Goal: Understand process/instructions

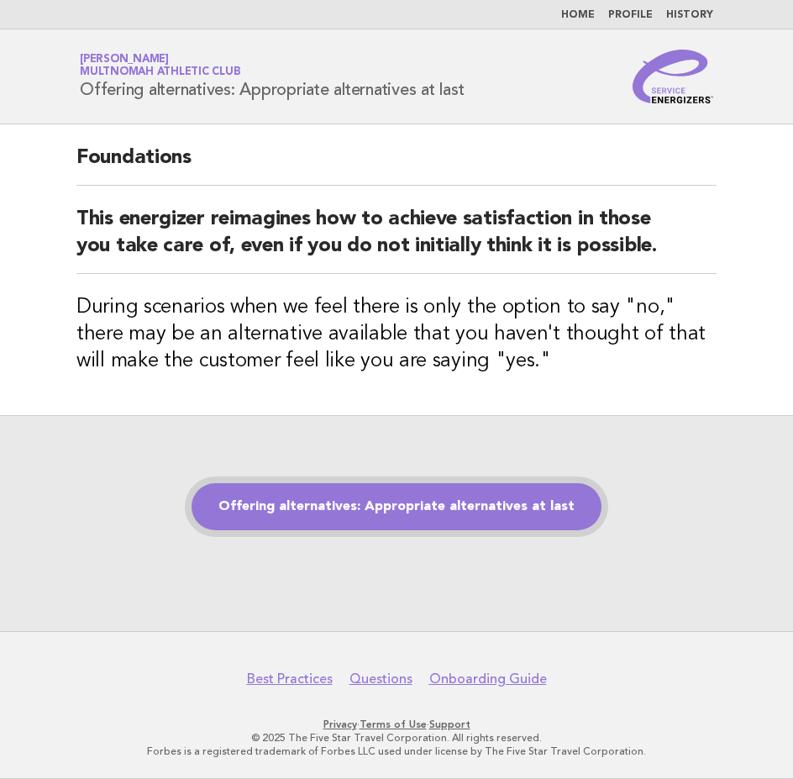
click at [393, 505] on link "Offering alternatives: Appropriate alternatives at last" at bounding box center [397, 506] width 410 height 47
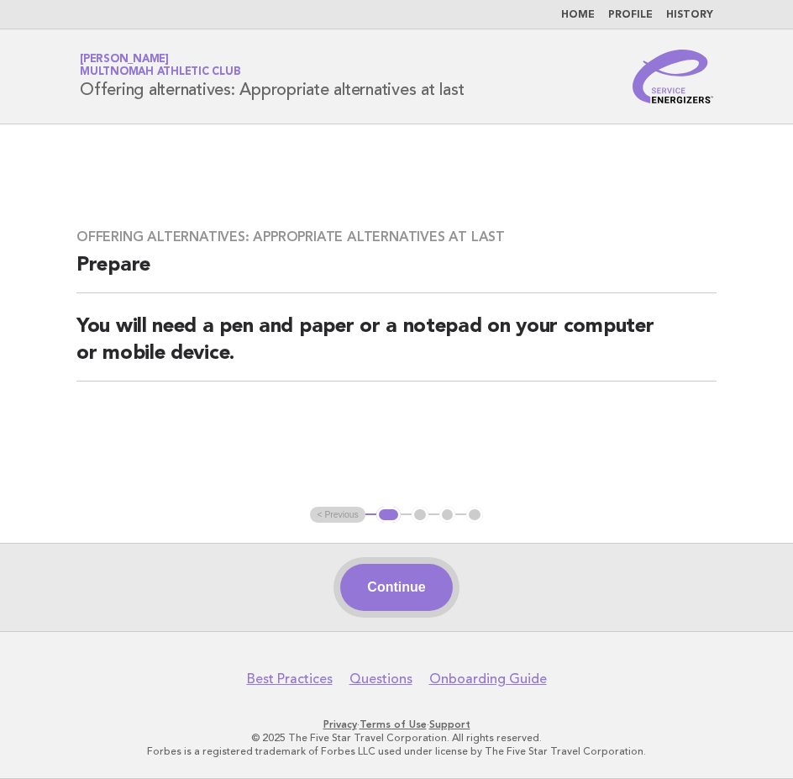
click at [396, 584] on button "Continue" at bounding box center [396, 587] width 112 height 47
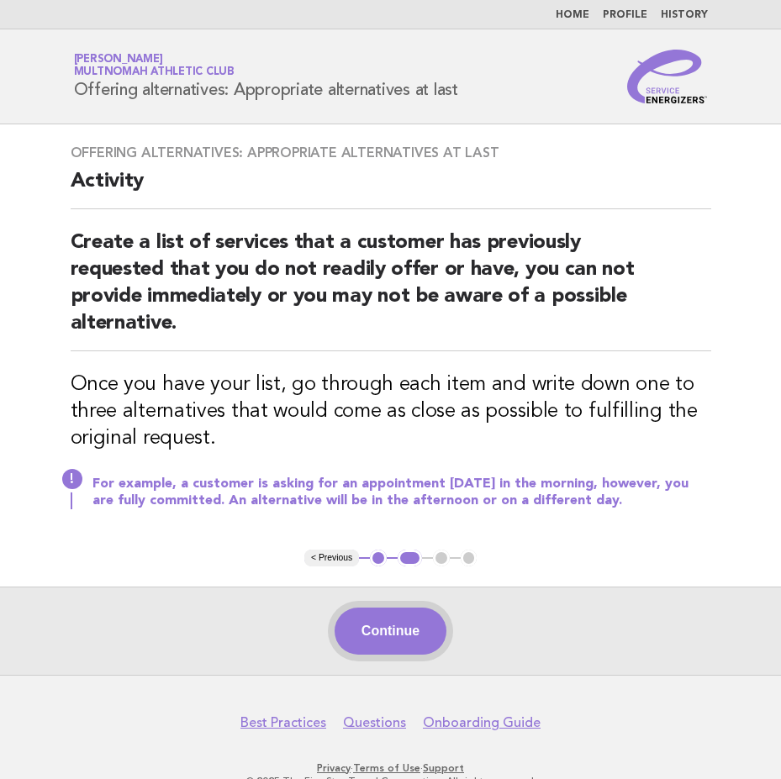
click at [372, 625] on button "Continue" at bounding box center [391, 631] width 112 height 47
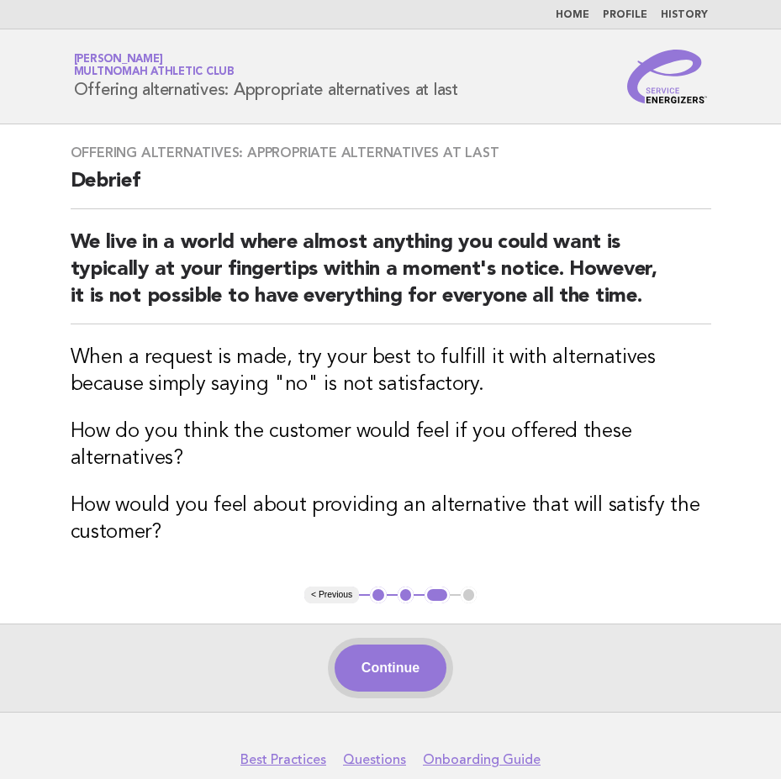
click at [399, 666] on button "Continue" at bounding box center [391, 668] width 112 height 47
